Goal: Task Accomplishment & Management: Manage account settings

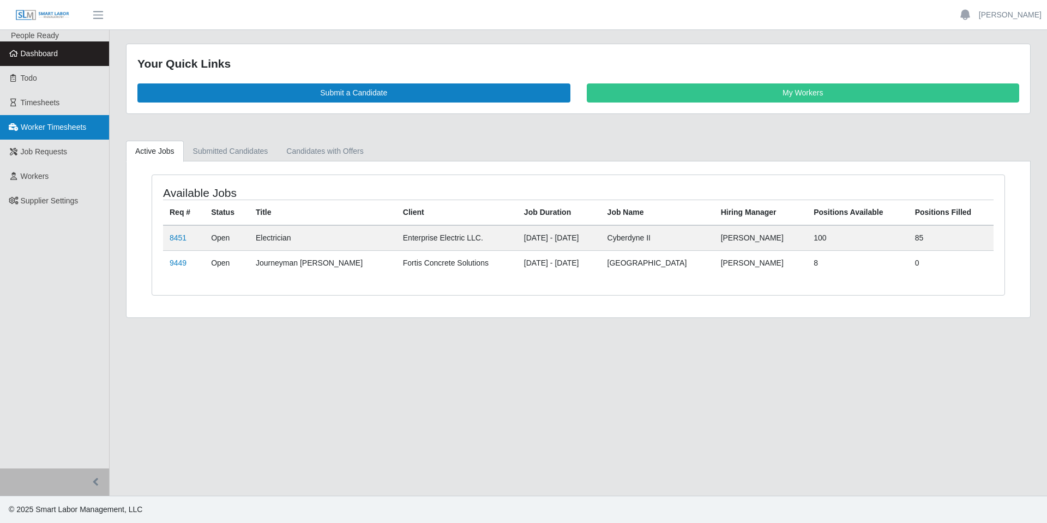
click at [47, 128] on span "Worker Timesheets" at bounding box center [53, 127] width 65 height 9
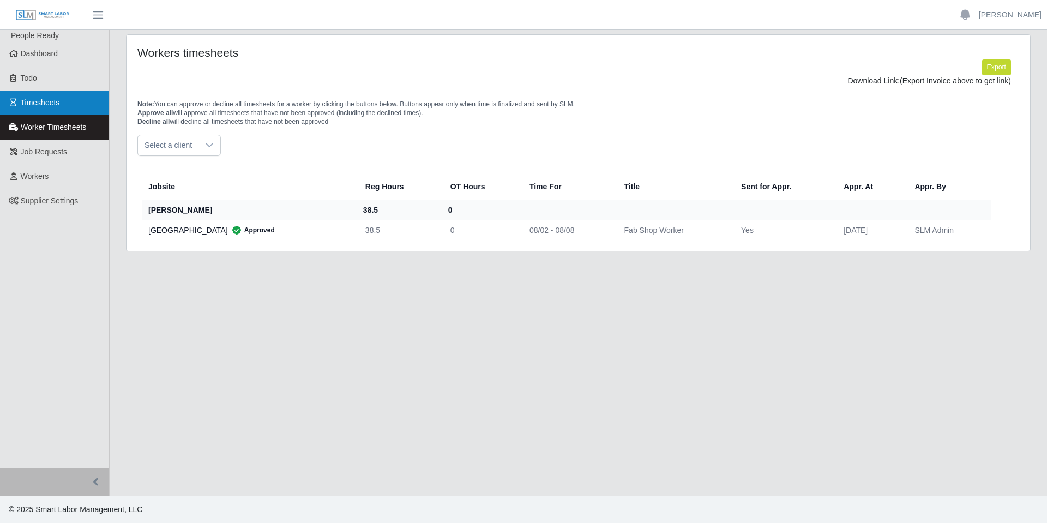
click at [40, 98] on span "Timesheets" at bounding box center [40, 102] width 39 height 9
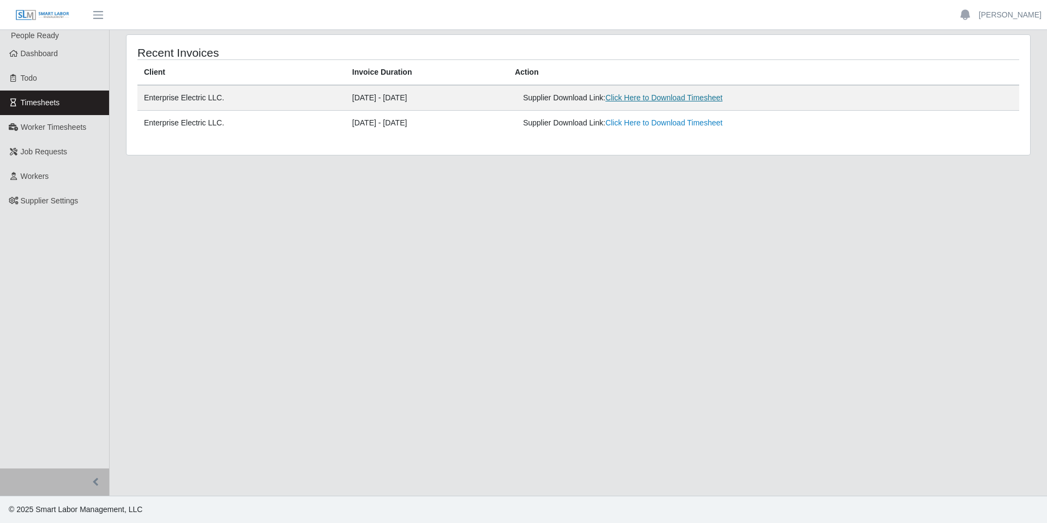
click at [679, 97] on link "Click Here to Download Timesheet" at bounding box center [664, 97] width 117 height 9
click at [1032, 20] on link "[PERSON_NAME]" at bounding box center [1010, 14] width 63 height 11
click at [996, 75] on link "Logout" at bounding box center [998, 75] width 98 height 23
